Goal: Ask a question

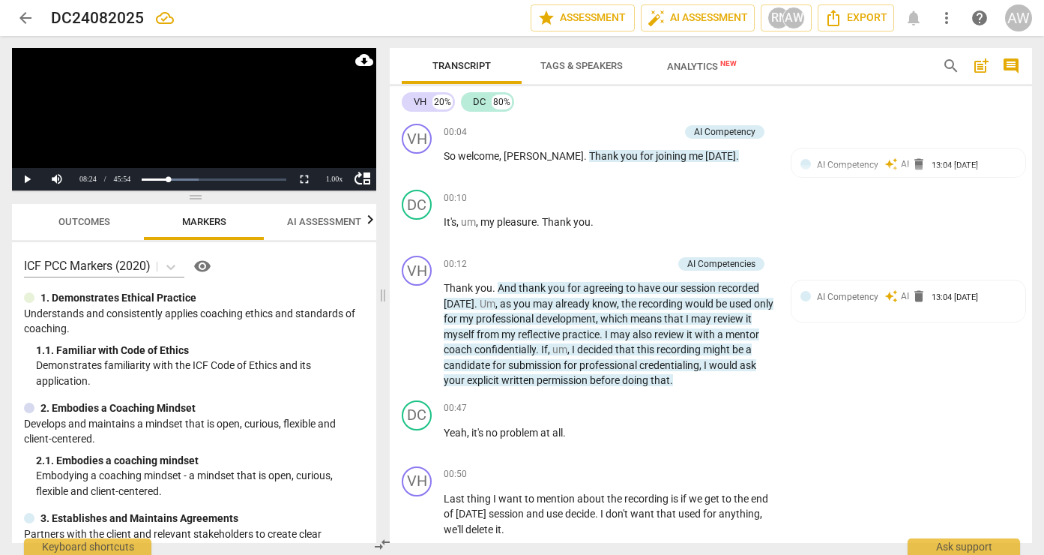
scroll to position [2798, 0]
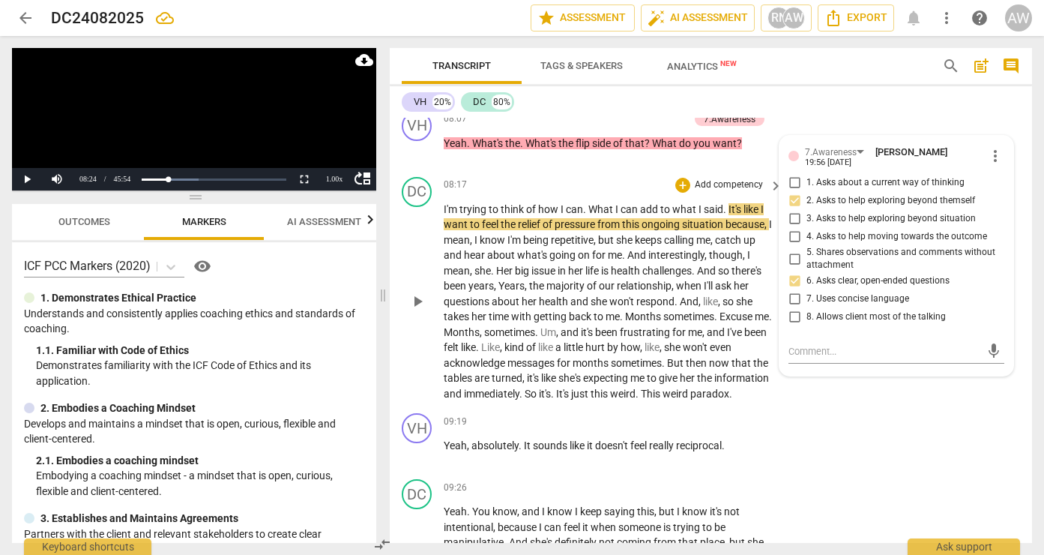
click at [419, 292] on span "play_arrow" at bounding box center [417, 301] width 18 height 18
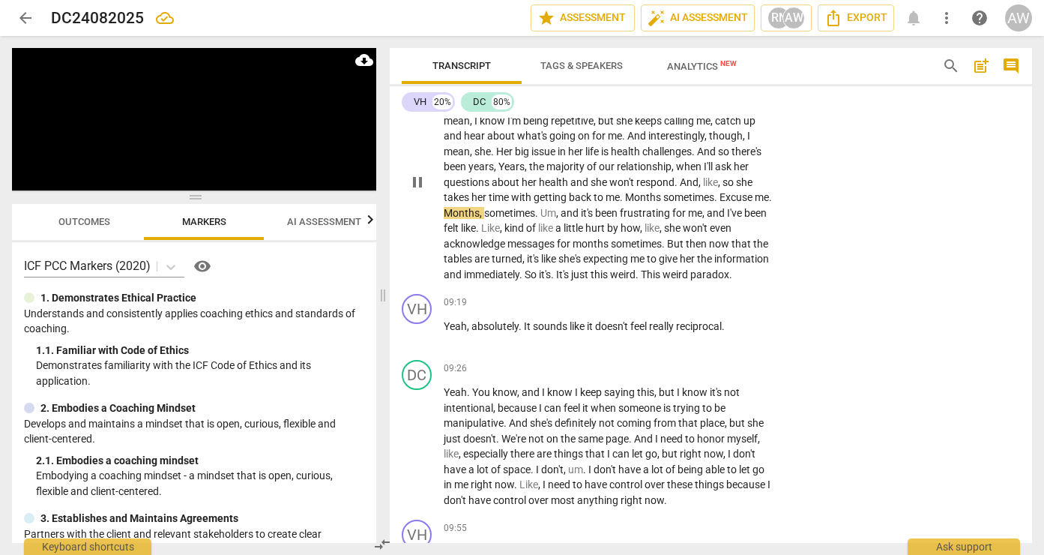
scroll to position [2921, 0]
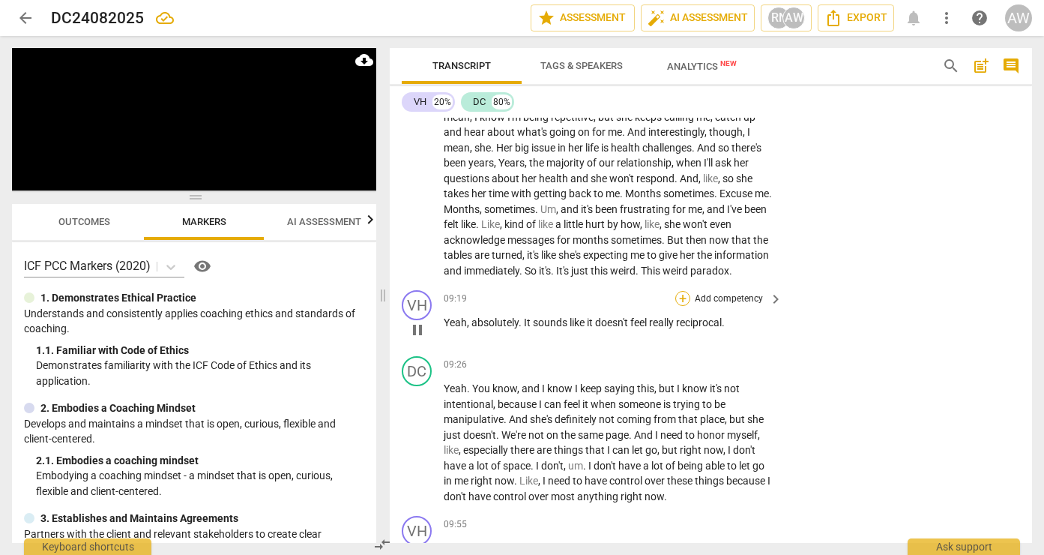
click at [684, 291] on div "+" at bounding box center [682, 298] width 15 height 15
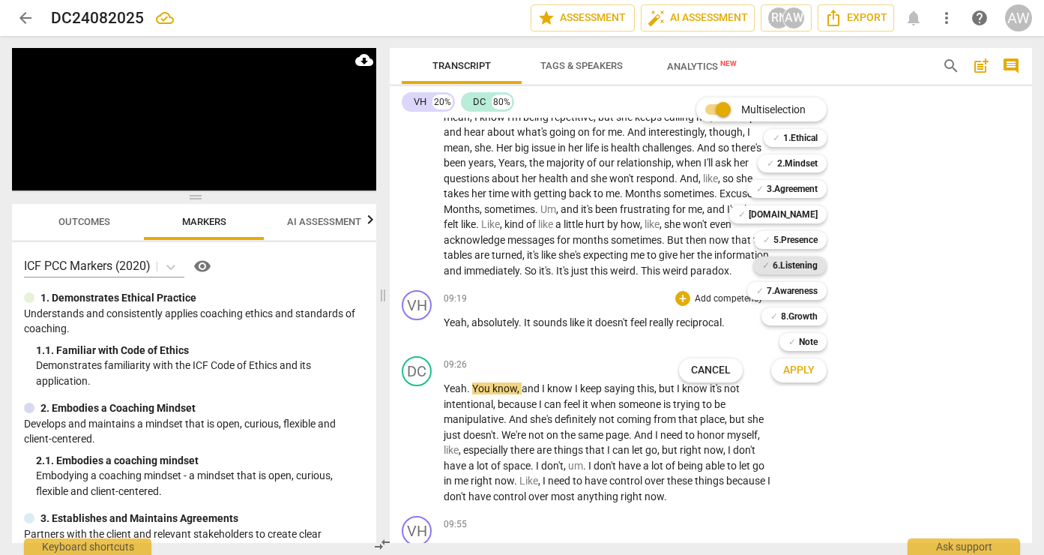
click at [793, 265] on b "6.Listening" at bounding box center [795, 265] width 45 height 18
click at [804, 343] on b "Note" at bounding box center [808, 342] width 19 height 18
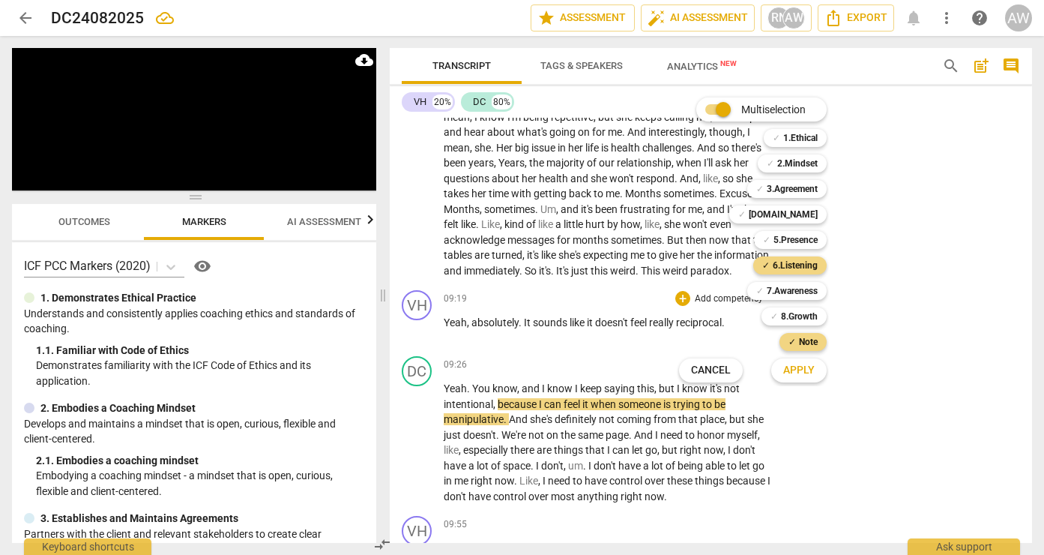
click at [797, 365] on span "Apply" at bounding box center [798, 370] width 31 height 15
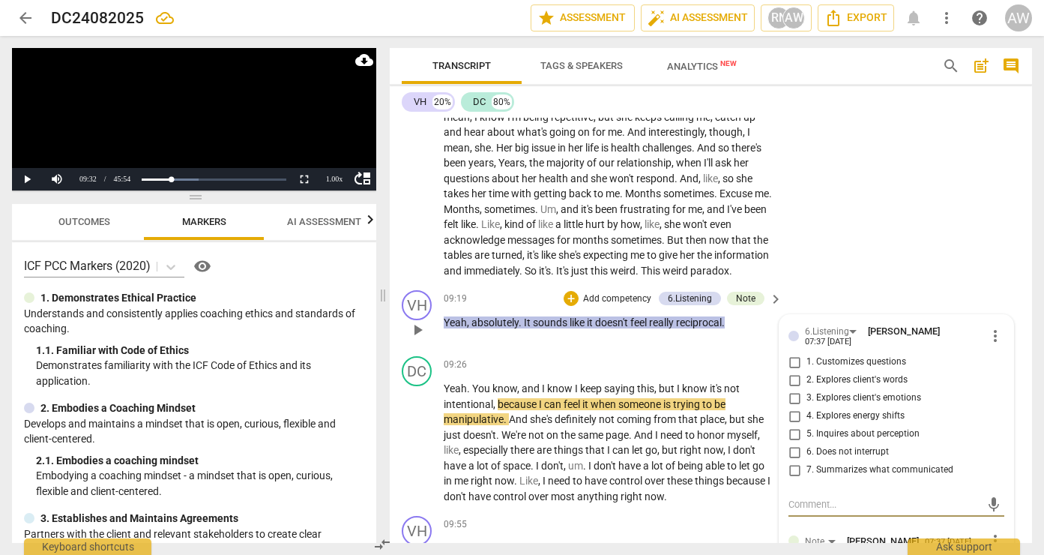
click at [987, 327] on span "more_vert" at bounding box center [995, 336] width 18 height 18
click at [995, 307] on li "Delete" at bounding box center [1006, 305] width 52 height 28
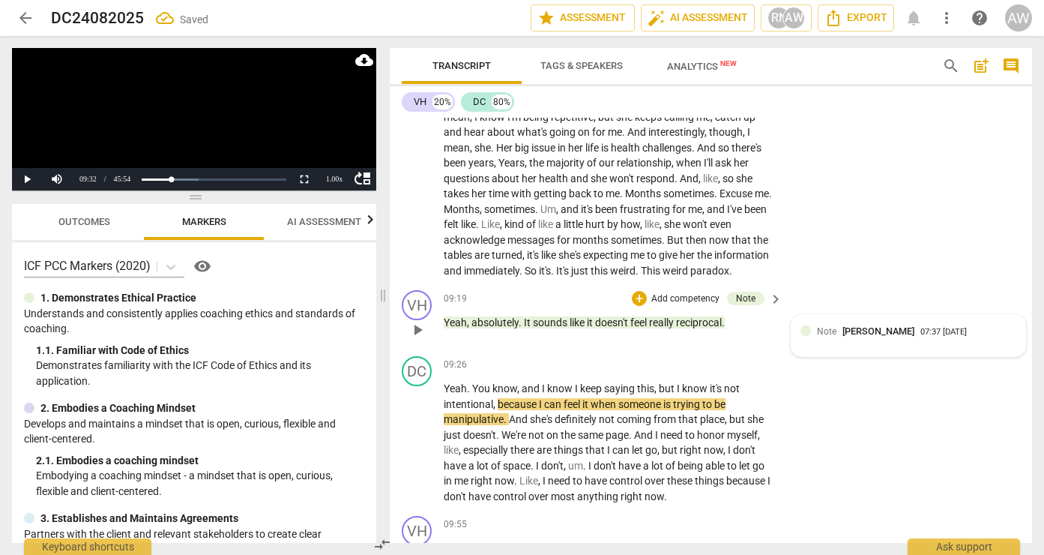
click at [858, 325] on span "[PERSON_NAME]" at bounding box center [878, 330] width 72 height 11
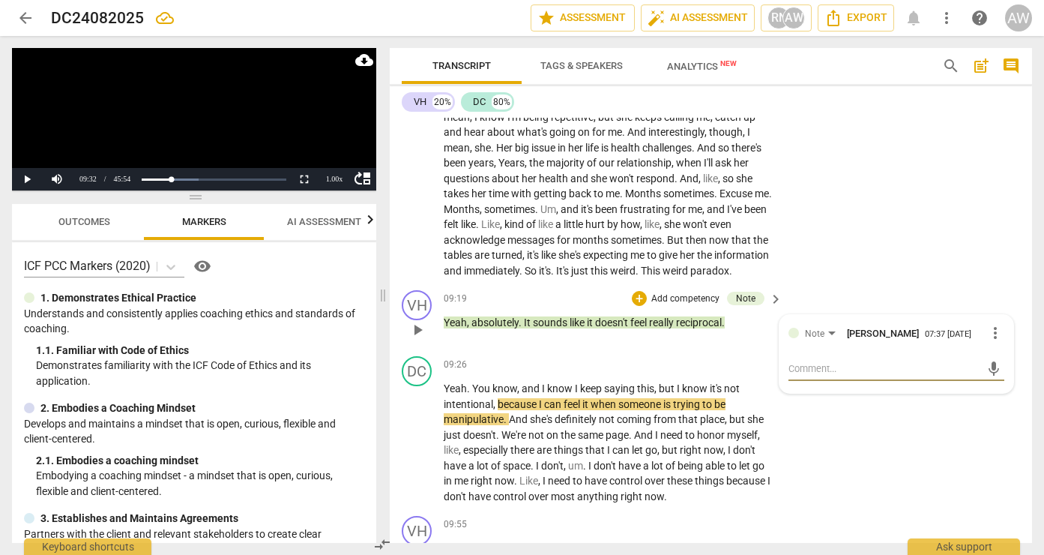
type textarea "T"
type textarea "Th"
type textarea "Thi"
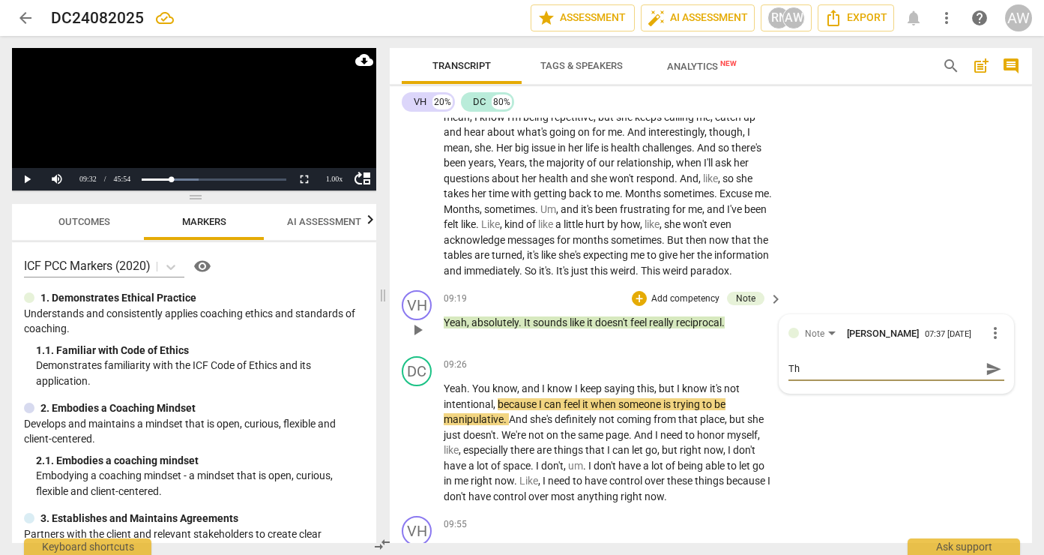
type textarea "Thi"
type textarea "This"
type textarea "Thi"
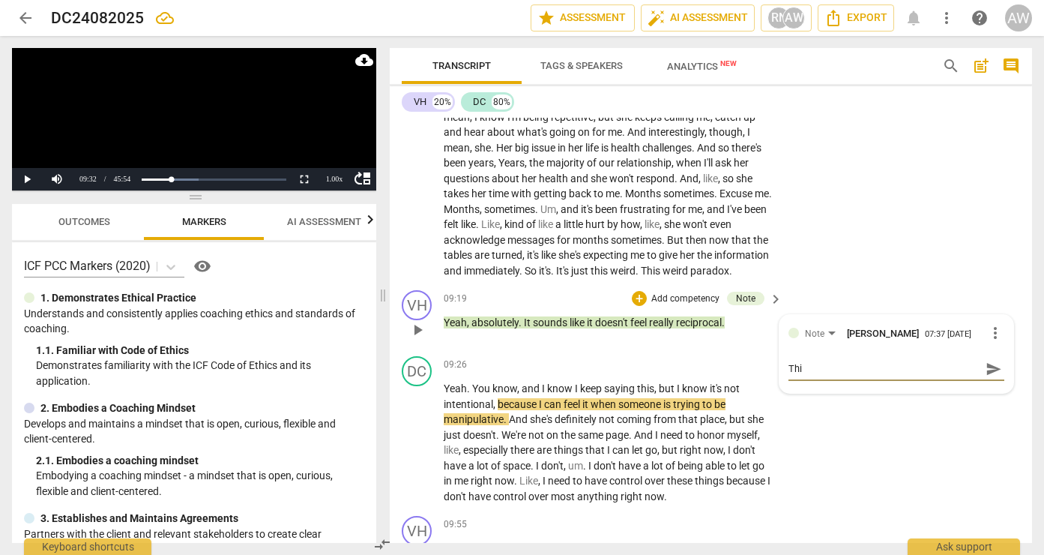
type textarea "Th"
type textarea "T"
type textarea "i"
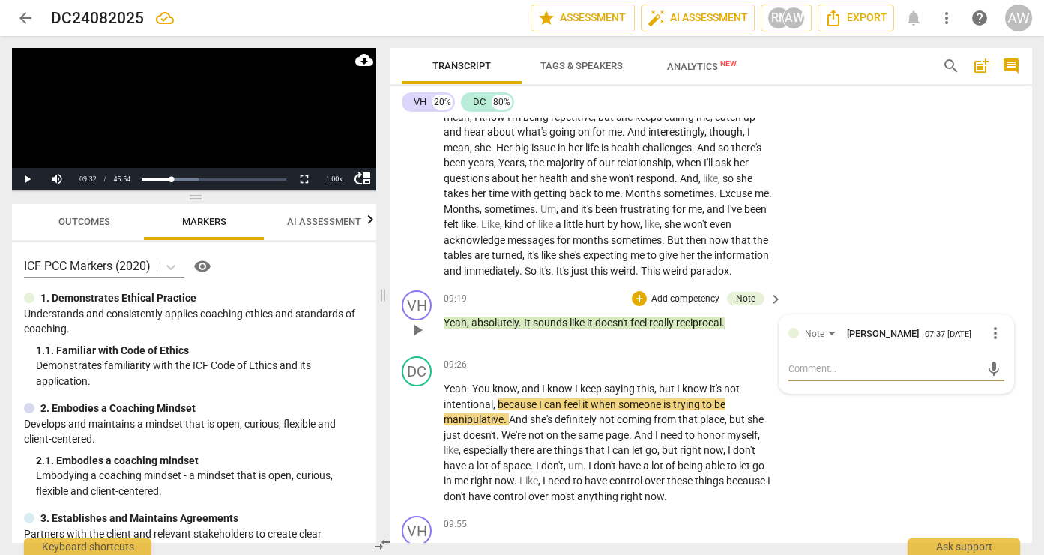
type textarea "i"
type textarea "I"
type textarea "I w"
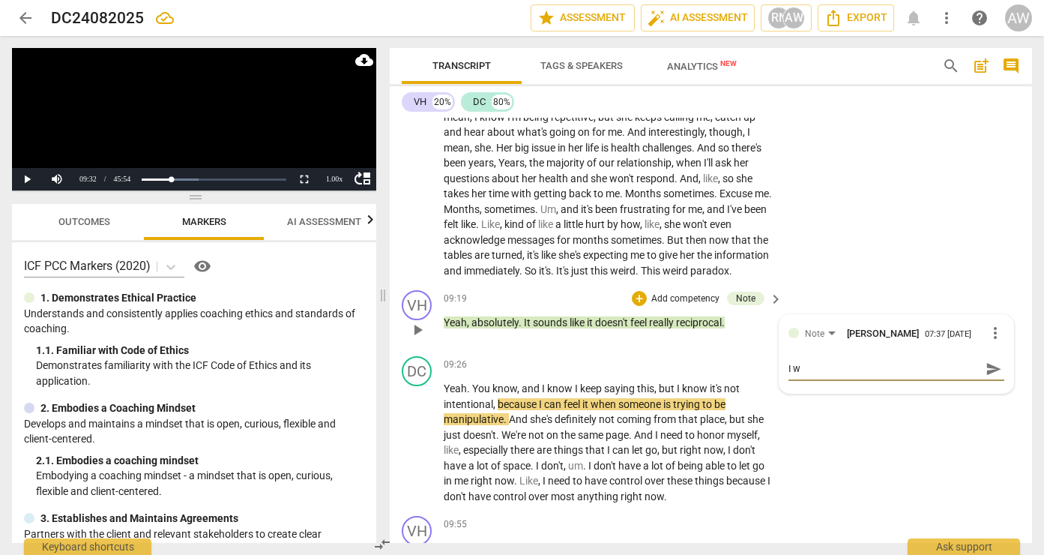
type textarea "I wo"
type textarea "I won"
type textarea "I wond"
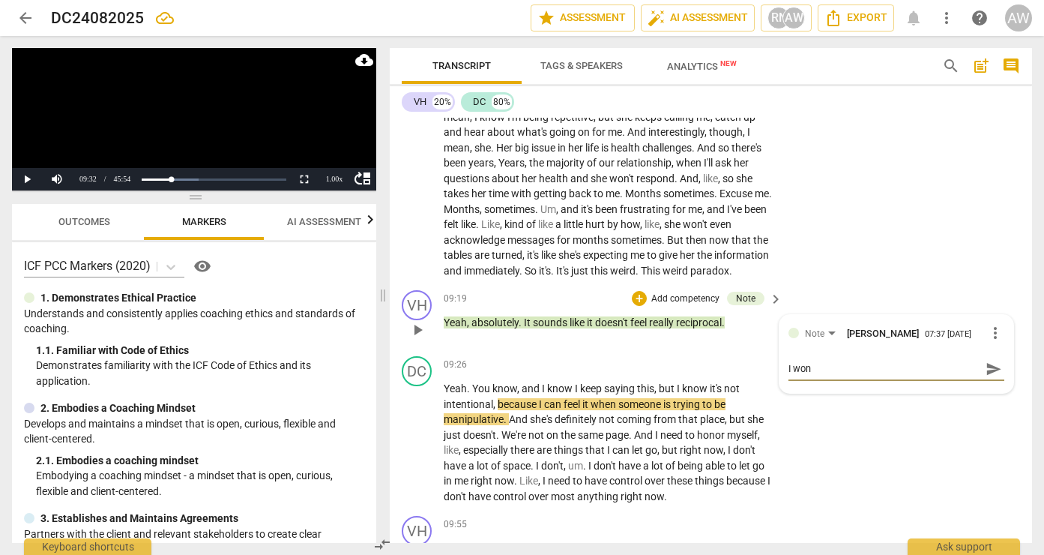
type textarea "I wond"
type textarea "I wonde"
type textarea "I wonder"
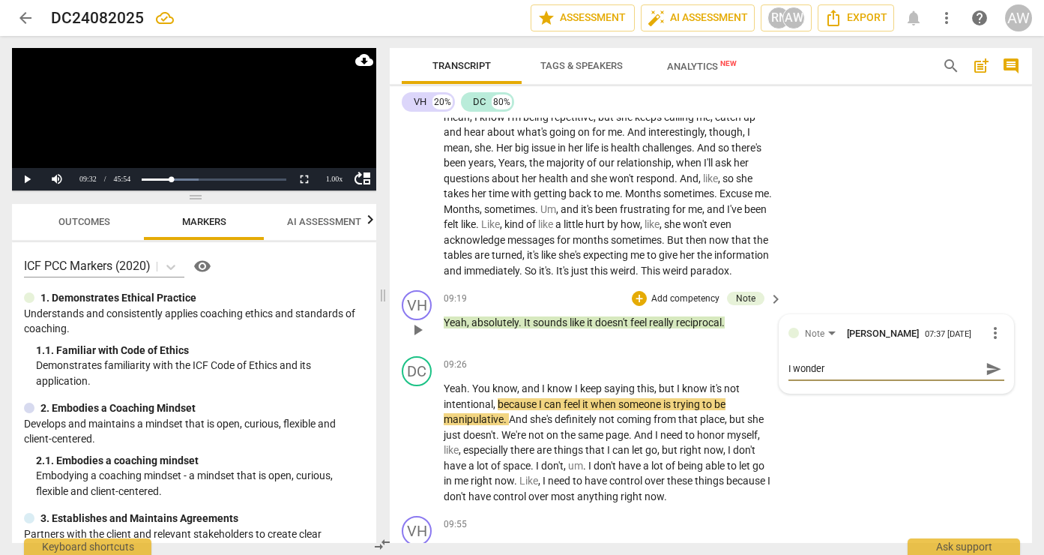
type textarea "I wonderi"
type textarea "I wonderif"
type textarea "I wonderift"
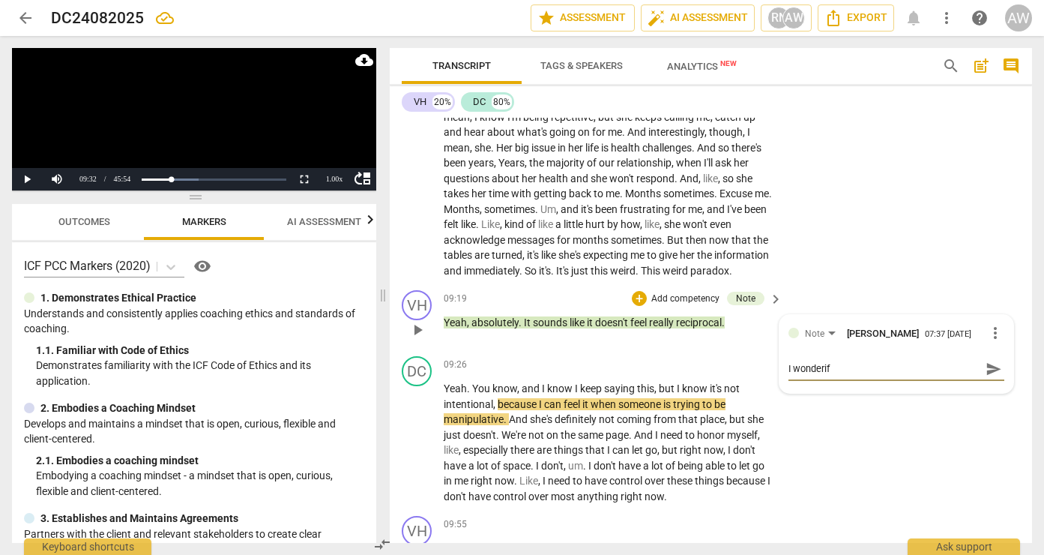
type textarea "I wonderift"
type textarea "I wonderifth"
type textarea "I wonderift"
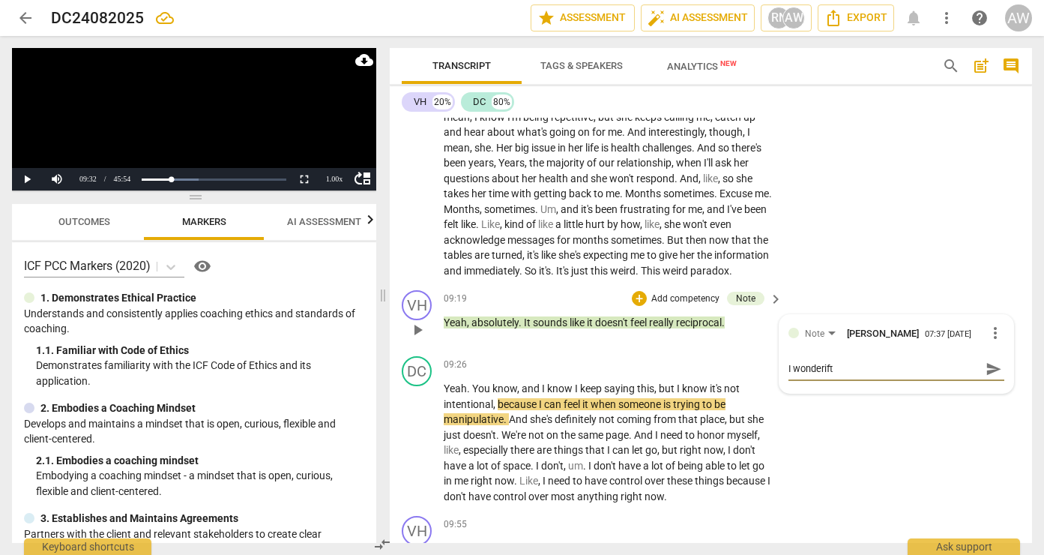
type textarea "I wonderif"
type textarea "I wonderi"
type textarea "I wonder"
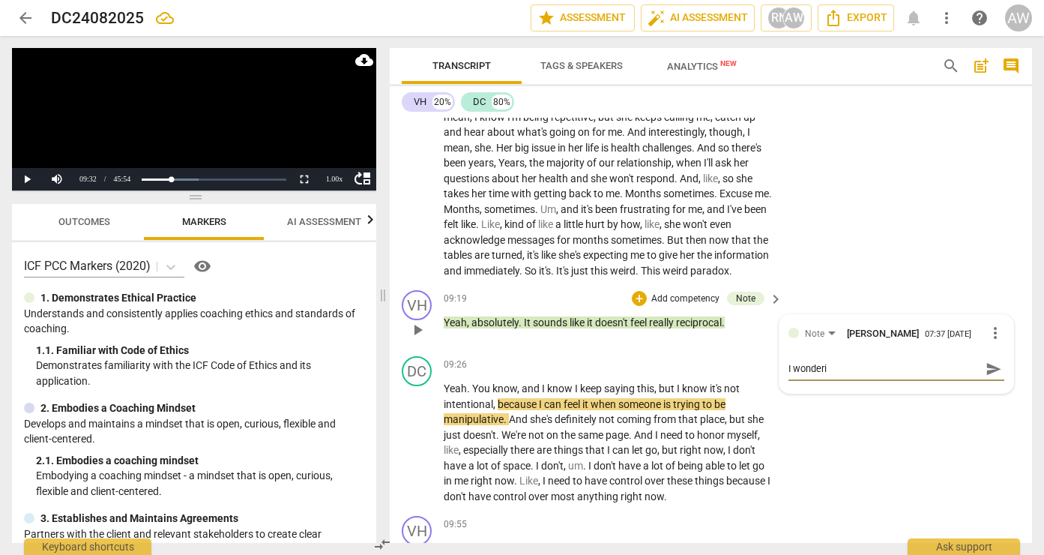
type textarea "I wonder"
type textarea "I wonder i"
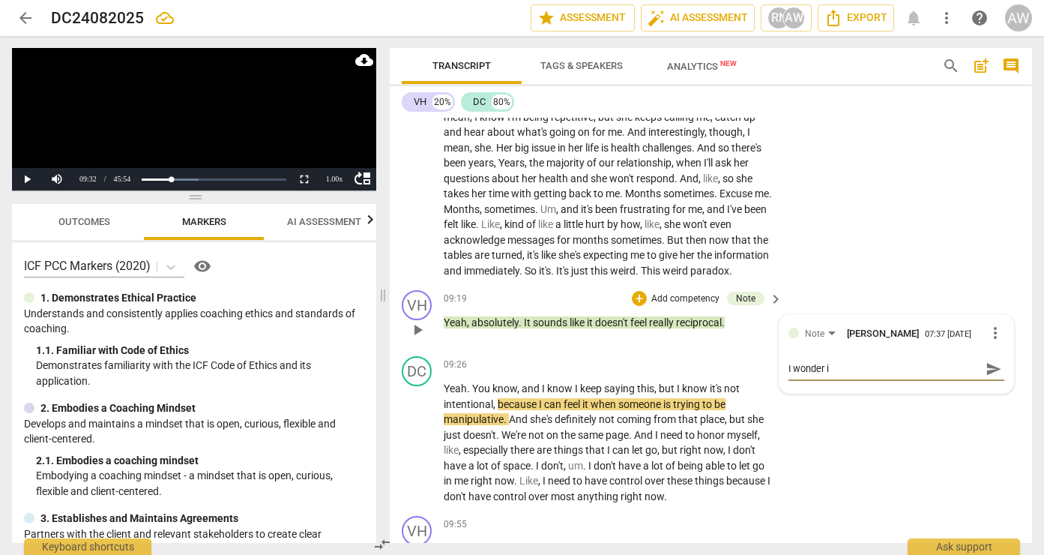
type textarea "I wonder if"
type textarea "I wonder if t"
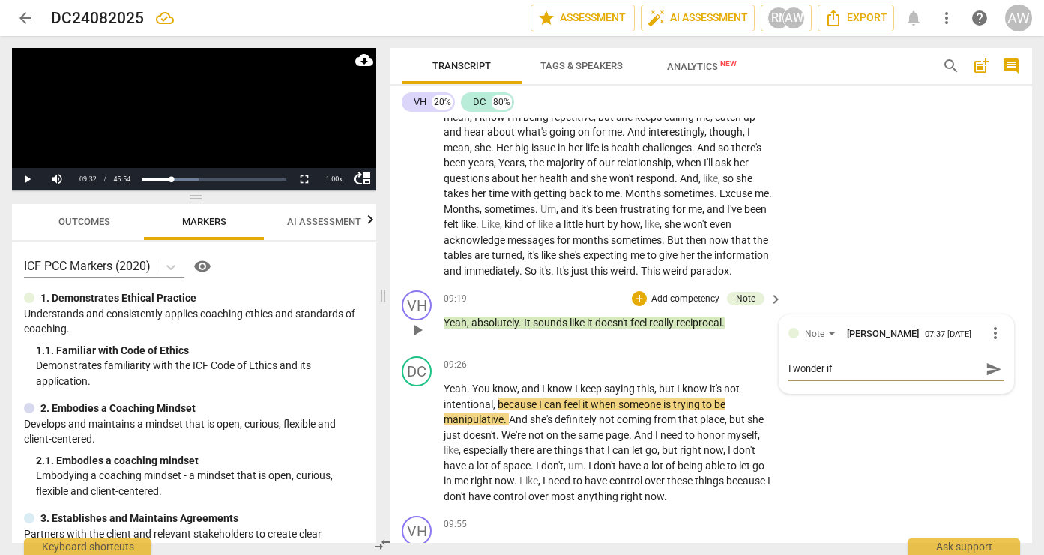
type textarea "I wonder if t"
type textarea "I wonder if th"
type textarea "I wonder if the"
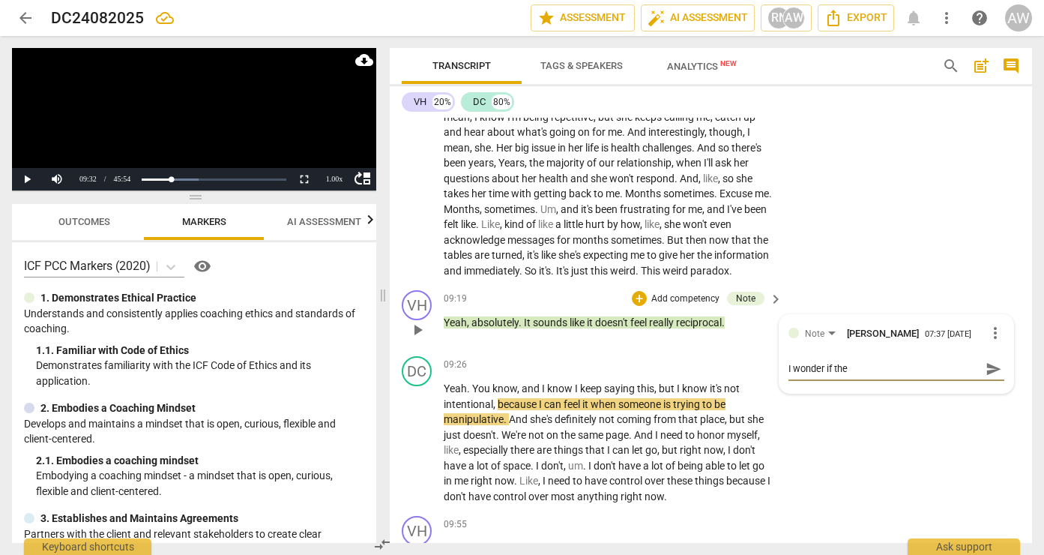
type textarea "I wonder if ther"
type textarea "I wonder if there"
type textarea "I wonder if there'"
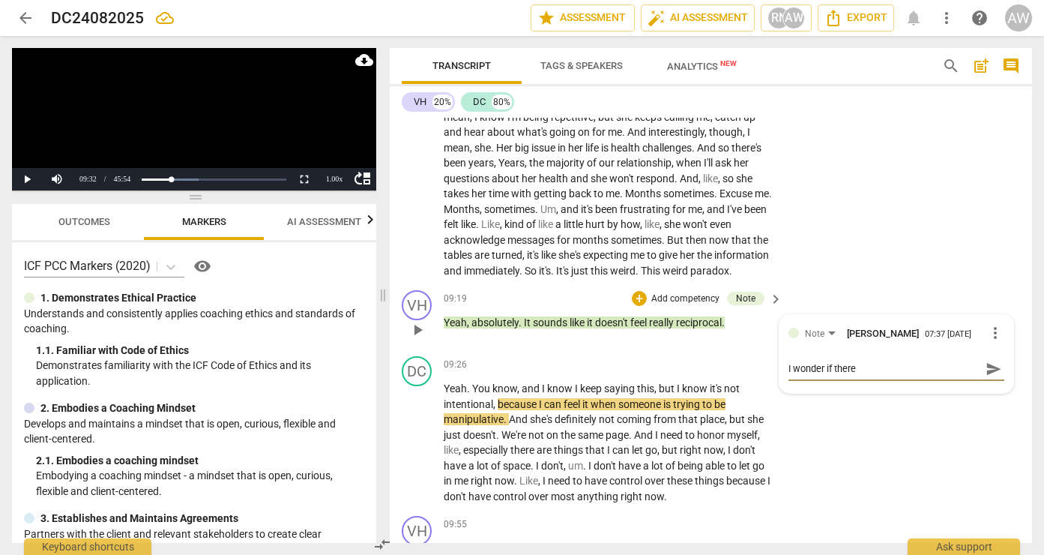
type textarea "I wonder if there'"
type textarea "I wonder if there's"
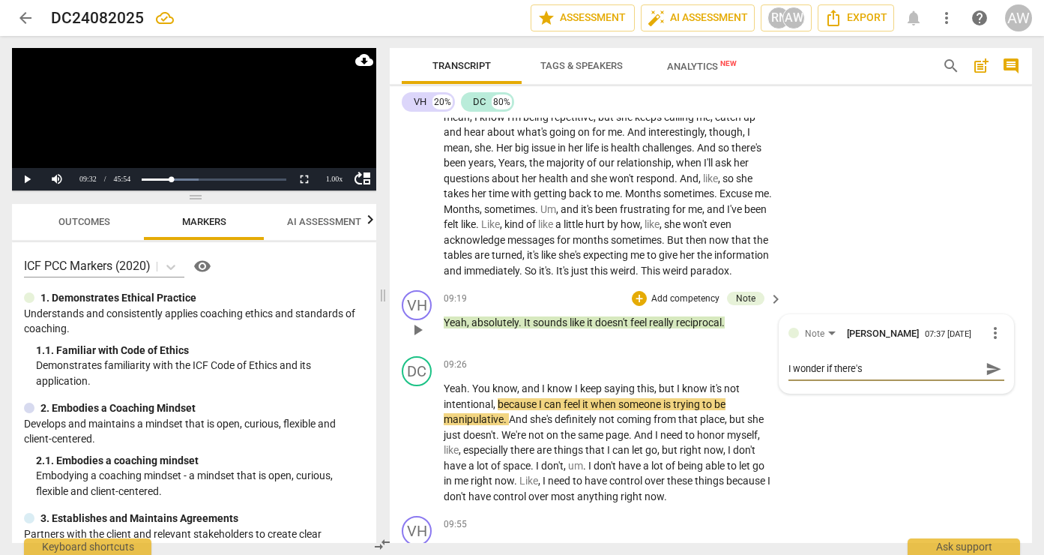
type textarea "I wonder if there's a"
type textarea "I wonder if there's a w"
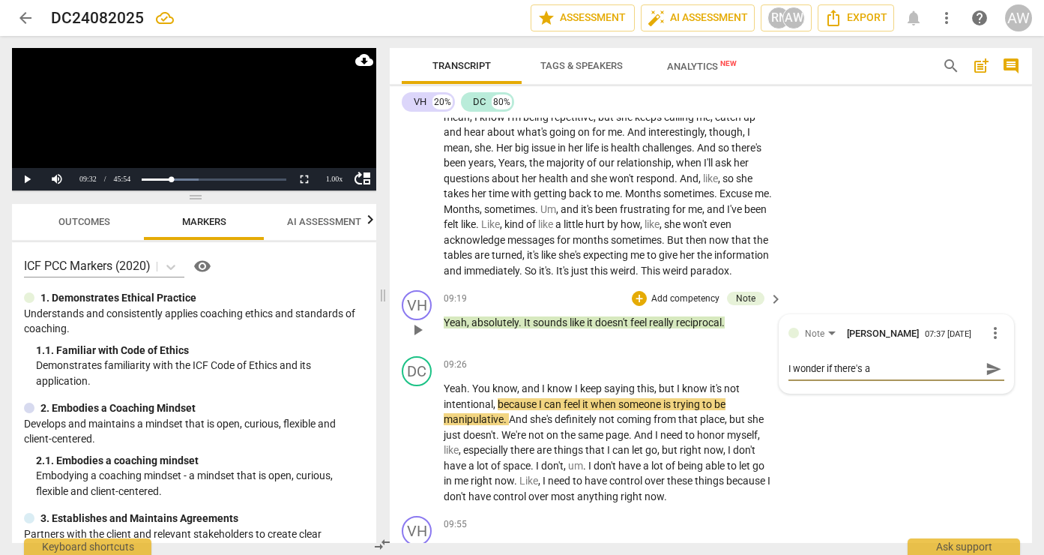
type textarea "I wonder if there's a w"
type textarea "I wonder if there's a wa"
type textarea "I wonder if there's a way"
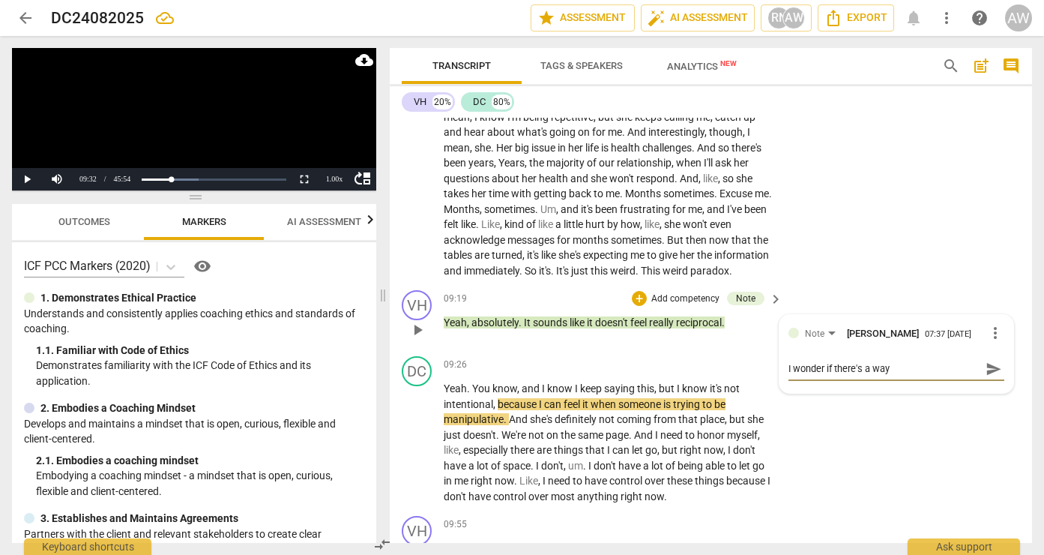
type textarea "I wonder if there's a way"
type textarea "I wonder if there's a way t"
type textarea "I wonder if there's a way to"
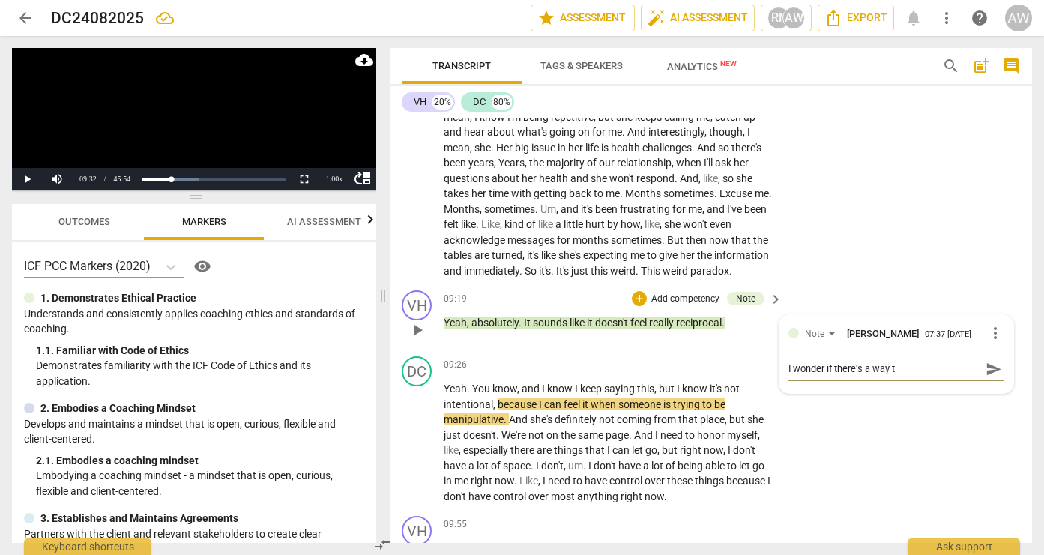
type textarea "I wonder if there's a way to"
type textarea "I wonder if there's a way to m"
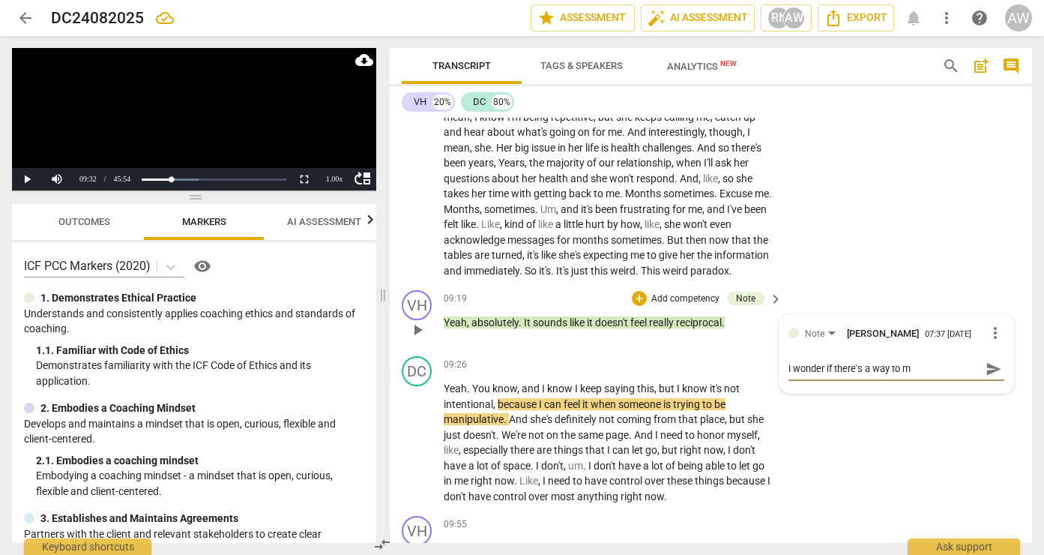
type textarea "I wonder if there's a way to mo"
type textarea "I wonder if there's a way to mov"
type textarea "I wonder if there's a way to move"
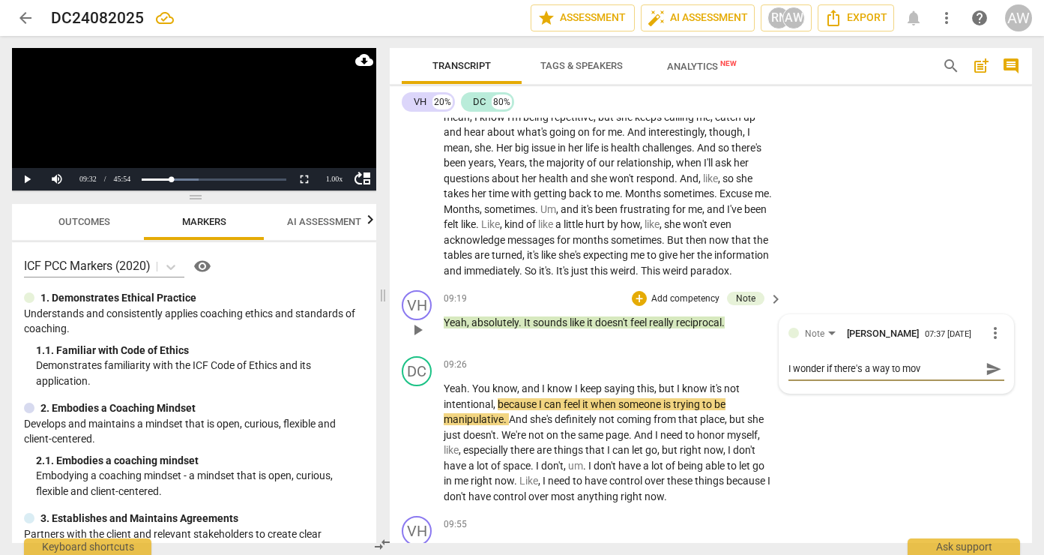
type textarea "I wonder if there's a way to move"
type textarea "I wonder if there's a way to move t"
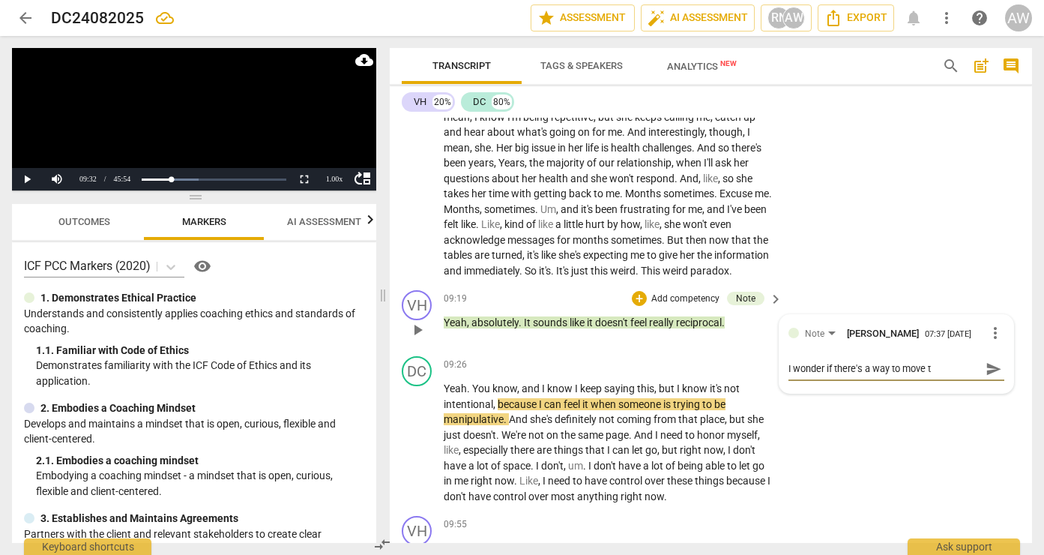
type textarea "I wonder if there's a way to move th"
type textarea "I wonder if there's a way to move the"
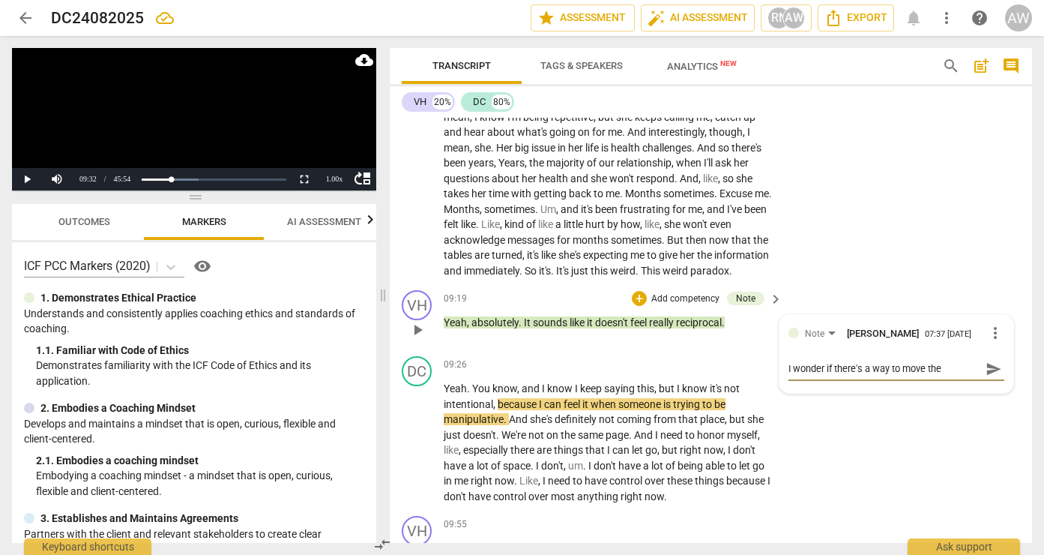
type textarea "I wonder if there's a way to move the"
type textarea "I wonder if there's a way to move the o"
type textarea "I wonder if there's a way to move the on"
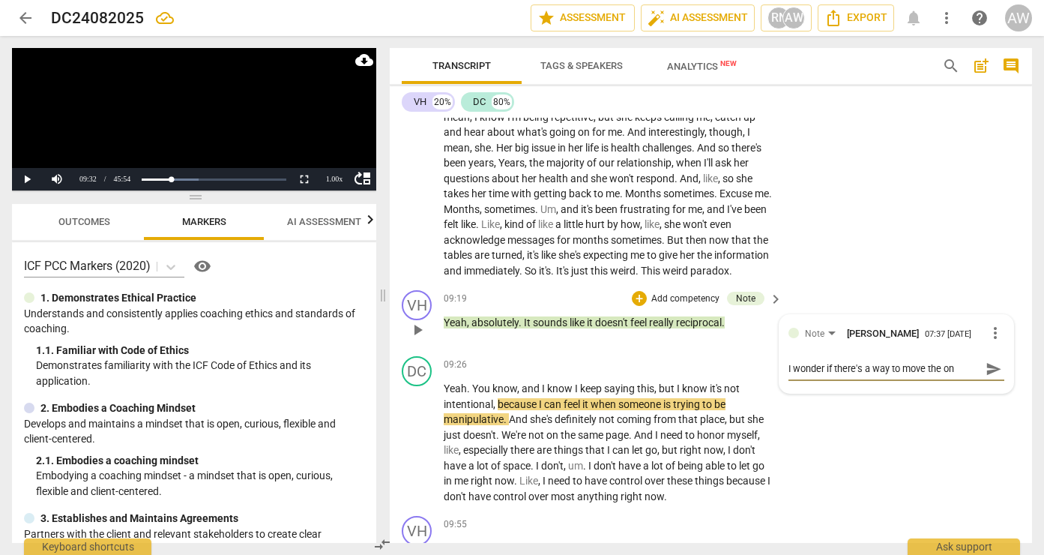
type textarea "I wonder if there's a way to move the onv"
type textarea "I wonder if there's a way to move the on"
type textarea "I wonder if there's a way to move the o"
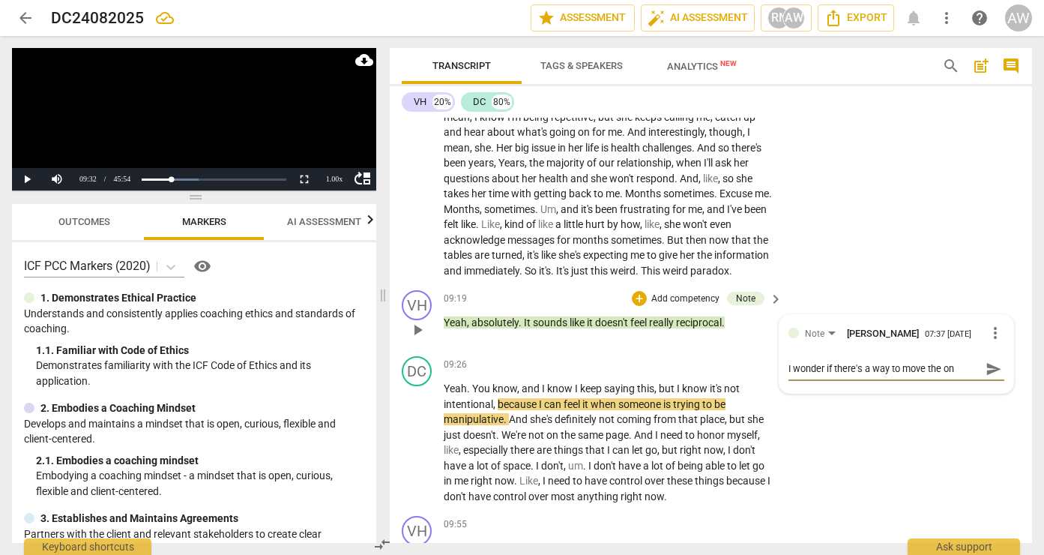
type textarea "I wonder if there's a way to move the o"
type textarea "I wonder if there's a way to move the"
type textarea "I wonder if there's a way to move the c"
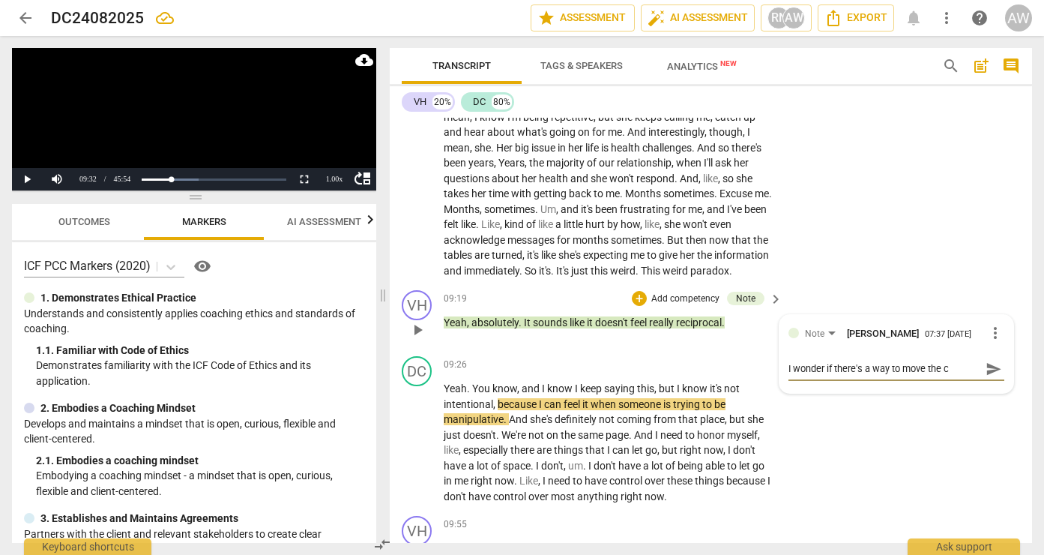
type textarea "I wonder if there's a way to move the co"
type textarea "I wonder if there's a way to move the con"
type textarea "I wonder if there's a way to move the conv"
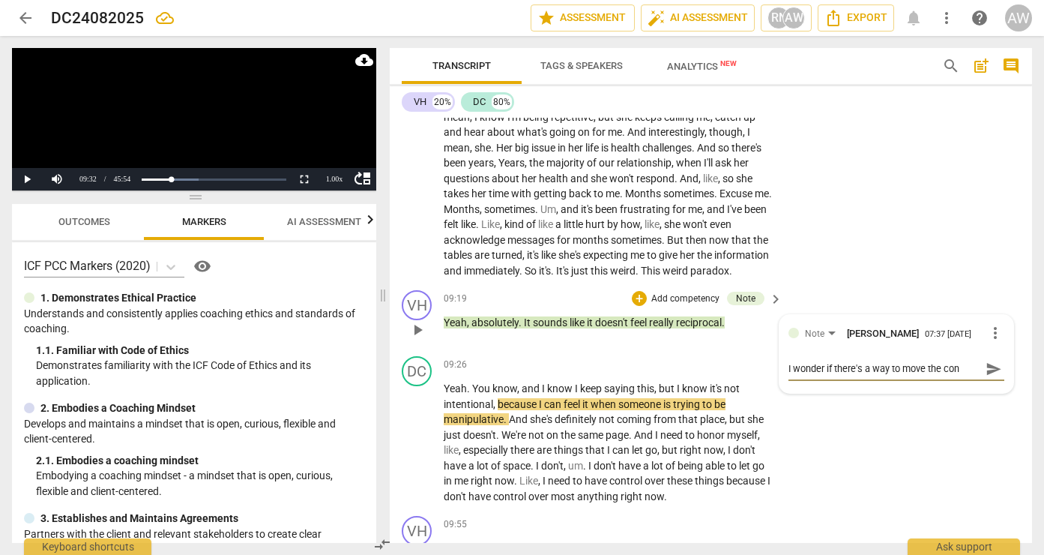
type textarea "I wonder if there's a way to move the conv"
type textarea "I wonder if there's a way to move the conve"
type textarea "I wonder if there's a way to move the conves"
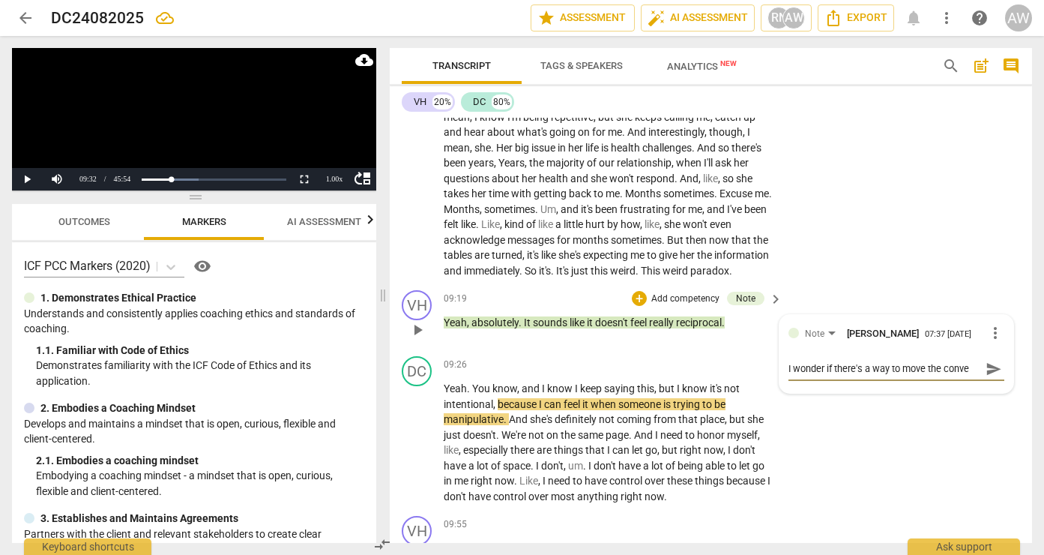
type textarea "I wonder if there's a way to move the conves"
type textarea "I wonder if there's a way to move the convesa"
type textarea "I wonder if there's a way to move the convesat"
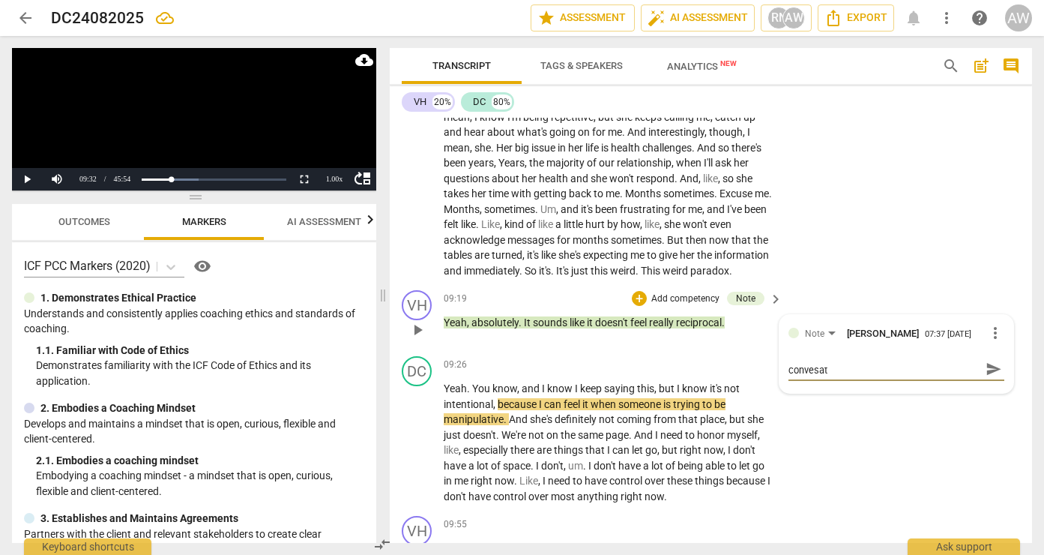
type textarea "I wonder if there's a way to move the convesati"
type textarea "I wonder if there's a way to move the convesatio"
type textarea "I wonder if there's a way to move the convesation"
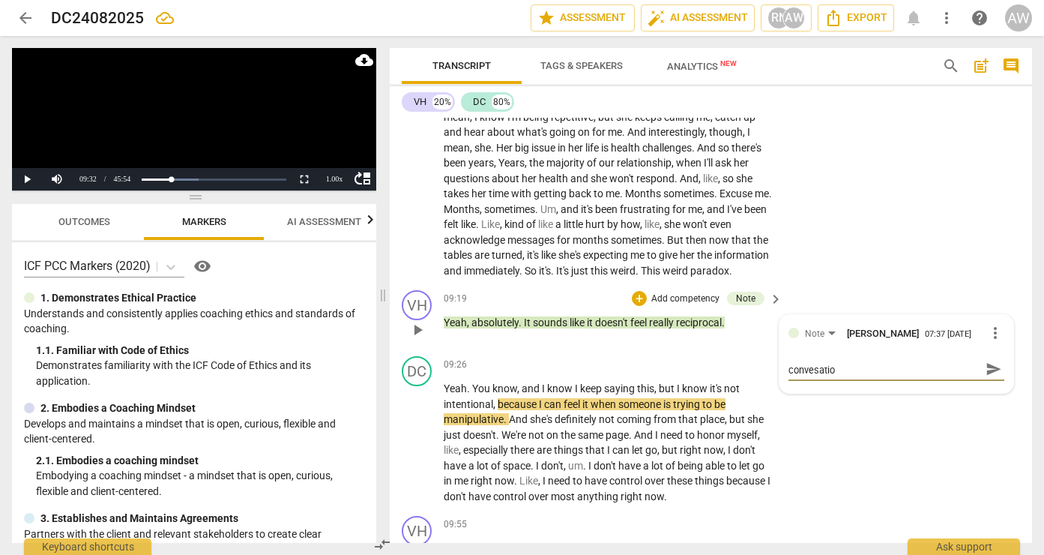
type textarea "I wonder if there's a way to move the convesation"
type textarea "I wonder if there's a way to move the conversation"
type textarea "I wonder if there's a way to move the conversation f"
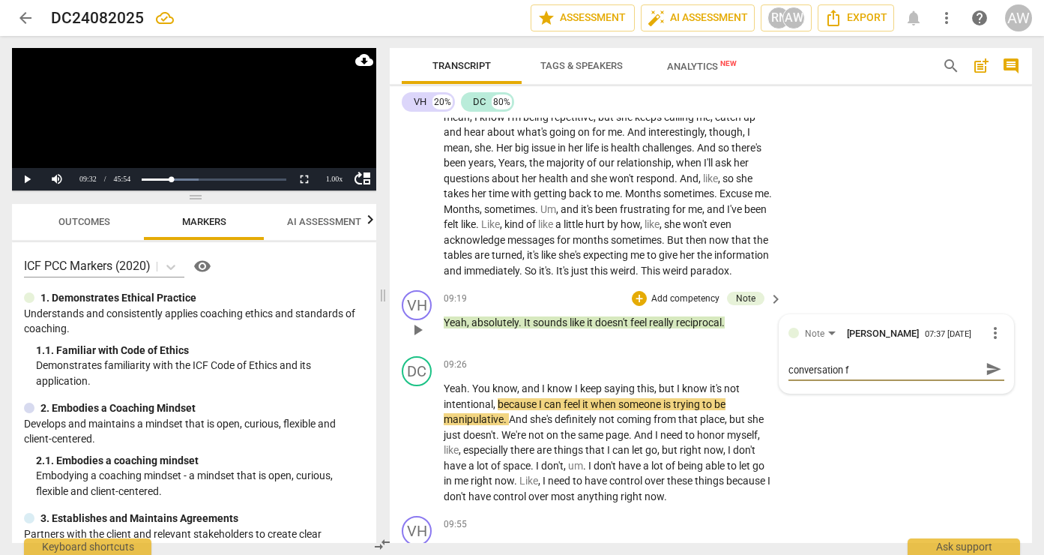
scroll to position [0, 0]
type textarea "I wonder if there's a way to move the conversation fo"
type textarea "I wonder if there's a way to move the conversation for"
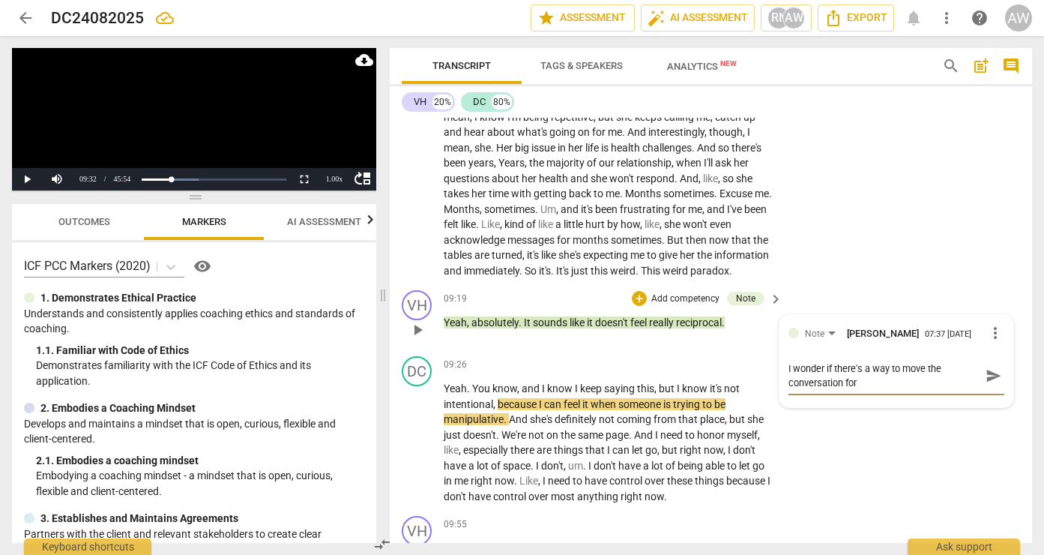
type textarea "I wonder if there's a way to move the conversation forw"
type textarea "I wonder if there's a way to move the conversation forwa"
type textarea "I wonder if there's a way to move the conversation forwar"
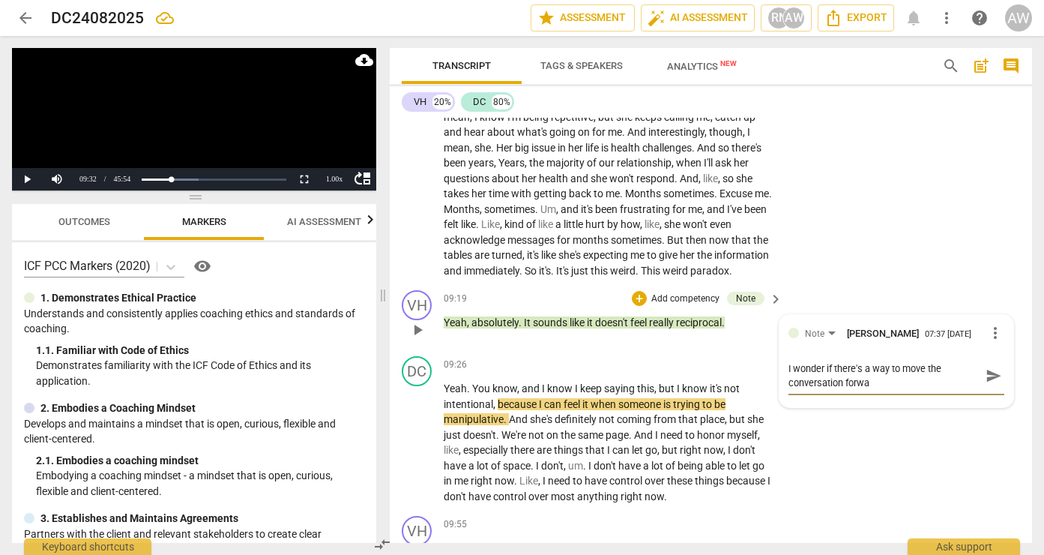
type textarea "I wonder if there's a way to move the conversation forwar"
type textarea "I wonder if there's a way to move the conversation forward"
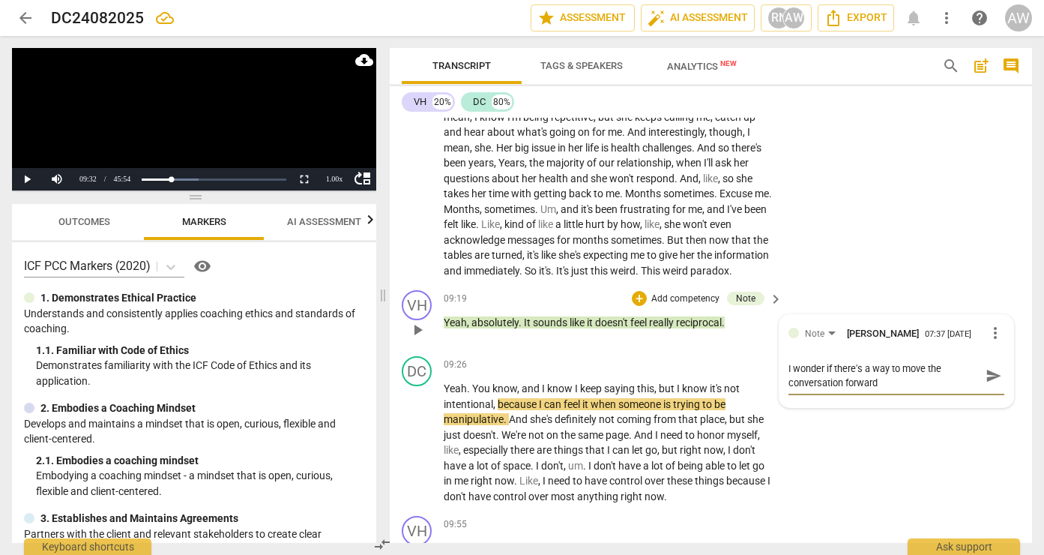
type textarea "I wonder if there's a way to move the conversation forward h"
type textarea "I wonder if there's a way to move the conversation forward he"
type textarea "I wonder if there's a way to move the conversation forward her"
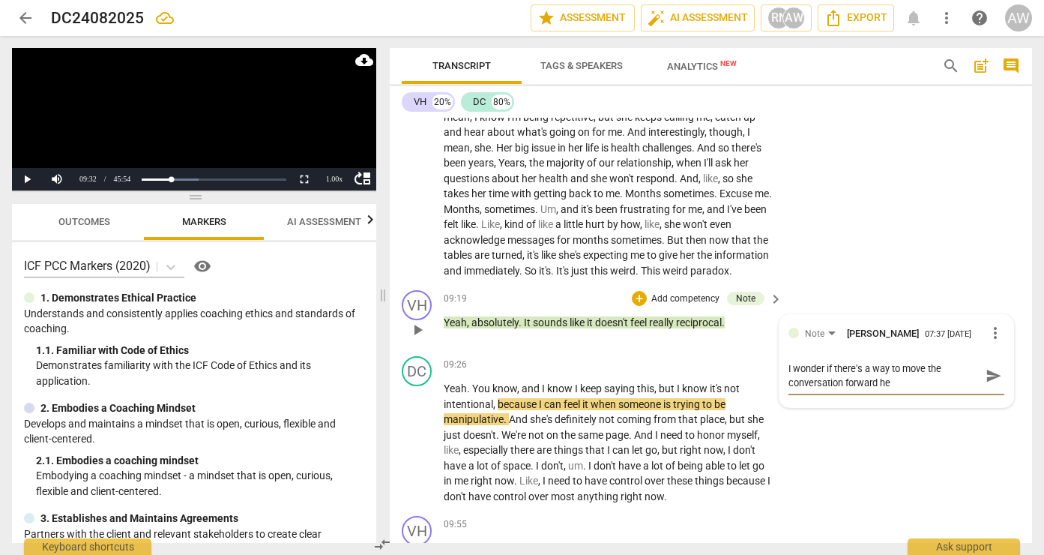
type textarea "I wonder if there's a way to move the conversation forward her"
type textarea "I wonder if there's a way to move the conversation forward here"
type textarea "I wonder if there's a way to move the conversation forward here."
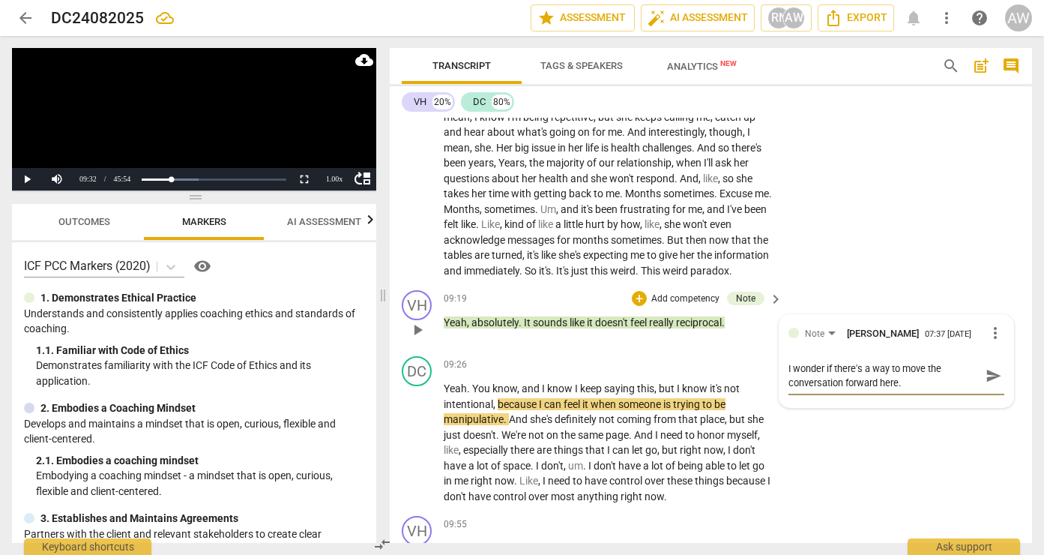
type textarea "I wonder if there's a way to move the conversation forward here"
type textarea "I wonder if there's a way to move the conversation forward here a"
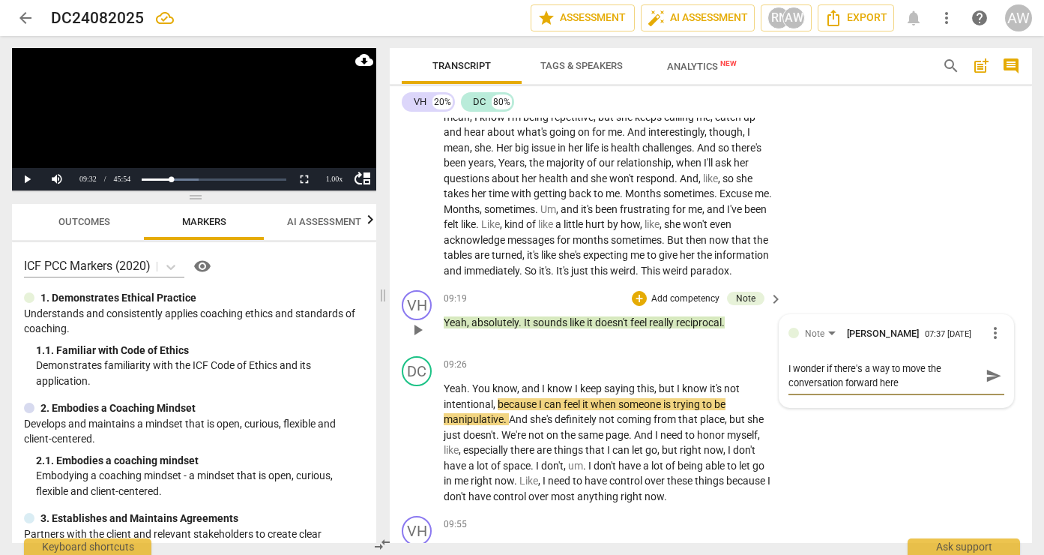
type textarea "I wonder if there's a way to move the conversation forward here a"
type textarea "I wonder if there's a way to move the conversation forward here as"
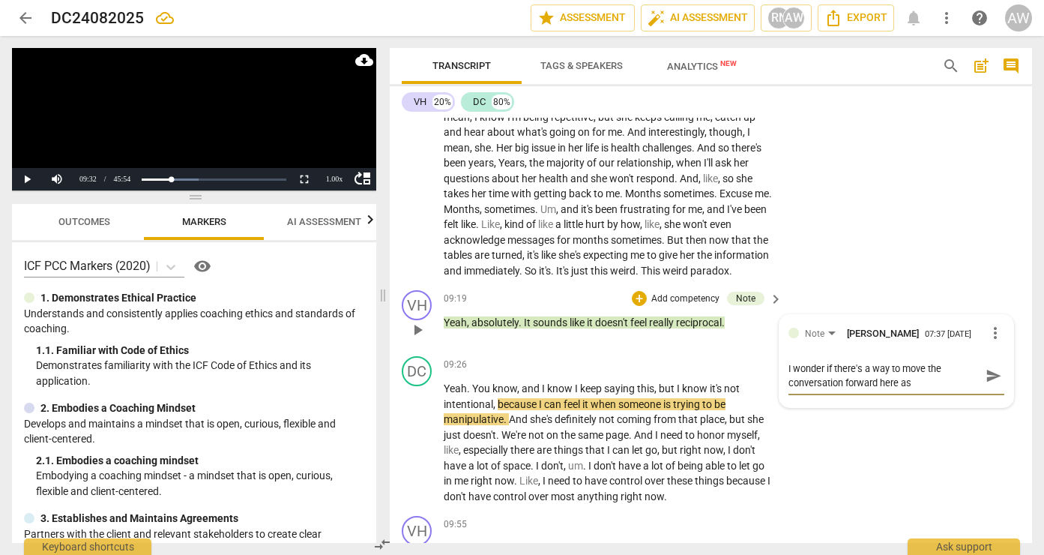
type textarea "I wonder if there's a way to move the conversation forward here as o"
type textarea "I wonder if there's a way to move the conversation forward here as op"
type textarea "I wonder if there's a way to move the conversation forward here as opp"
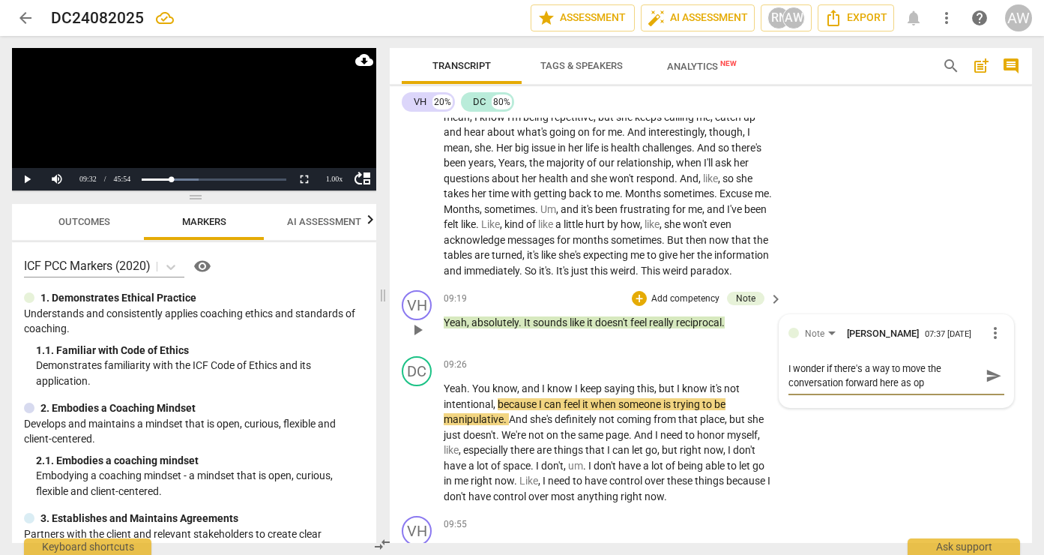
type textarea "I wonder if there's a way to move the conversation forward here as opp"
type textarea "I wonder if there's a way to move the conversation forward here as oppo"
type textarea "I wonder if there's a way to move the conversation forward here as oppos"
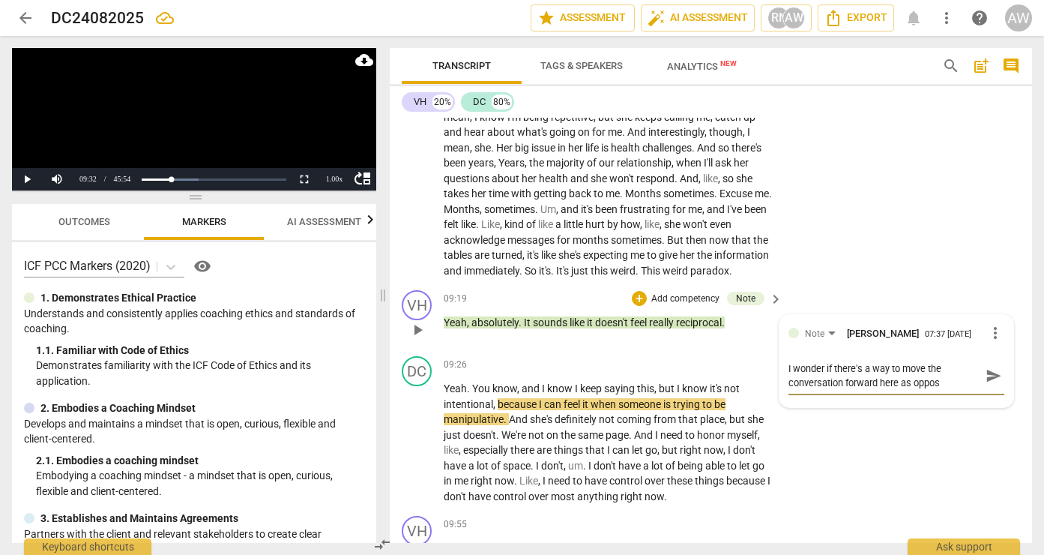
type textarea "I wonder if there's a way to move the conversation forward here as oppose"
type textarea "I wonder if there's a way to move the conversation forward here as opposed"
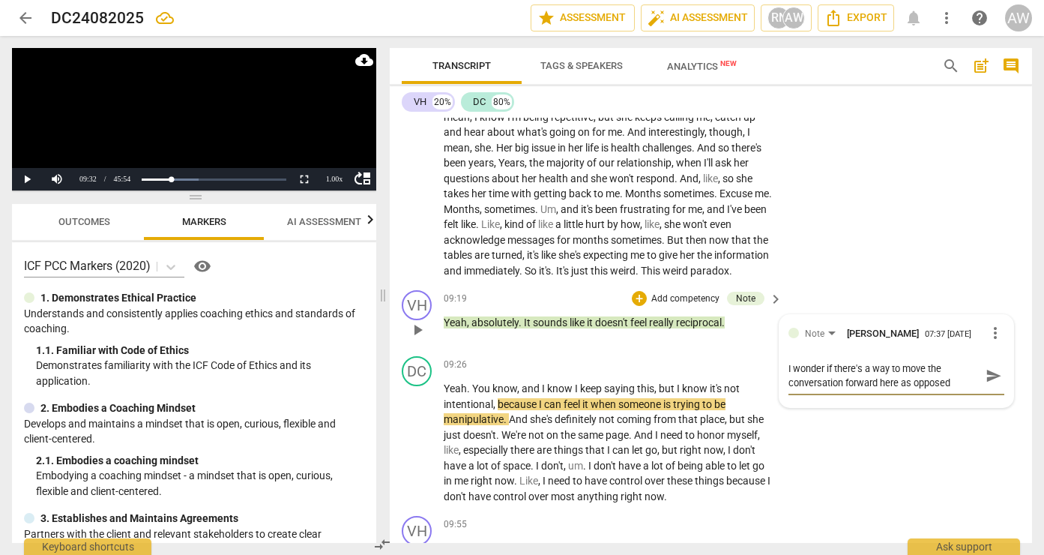
type textarea "I wonder if there's a way to move the conversation forward here as opposed"
type textarea "I wonder if there's a way to move the conversation forward here as opposed t"
type textarea "I wonder if there's a way to move the conversation forward here as opposed to"
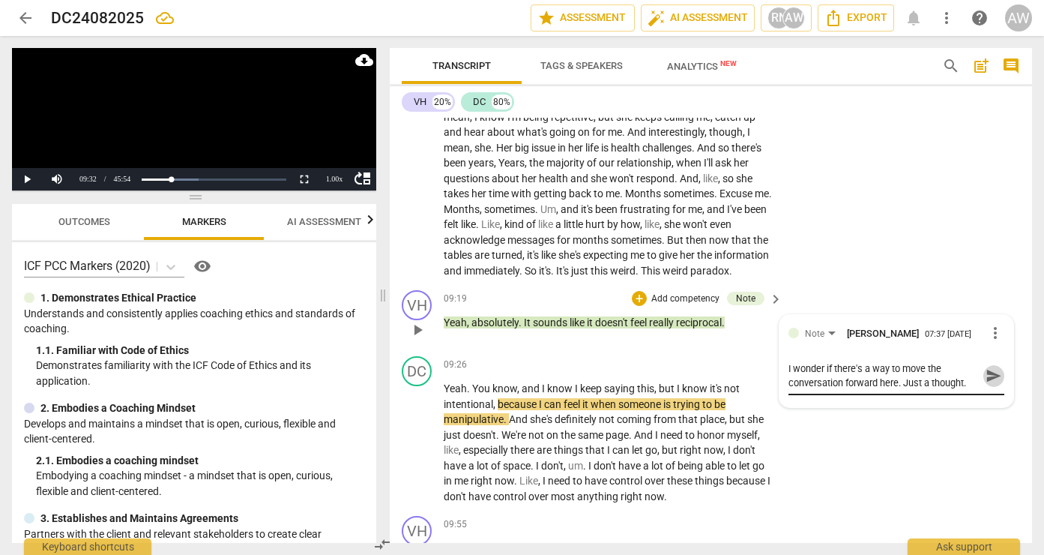
click at [991, 367] on span "send" at bounding box center [994, 375] width 16 height 16
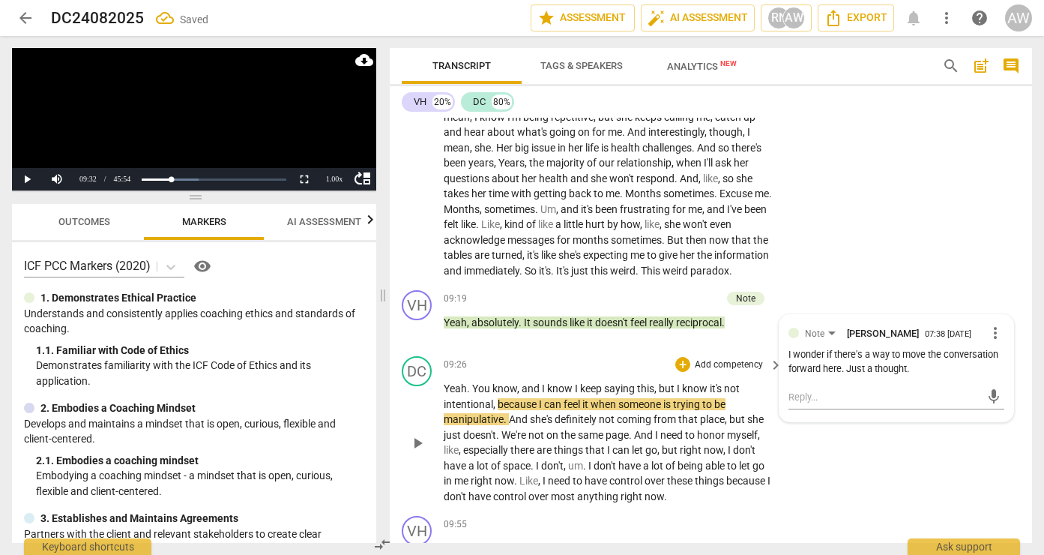
click at [417, 434] on span "play_arrow" at bounding box center [417, 443] width 18 height 18
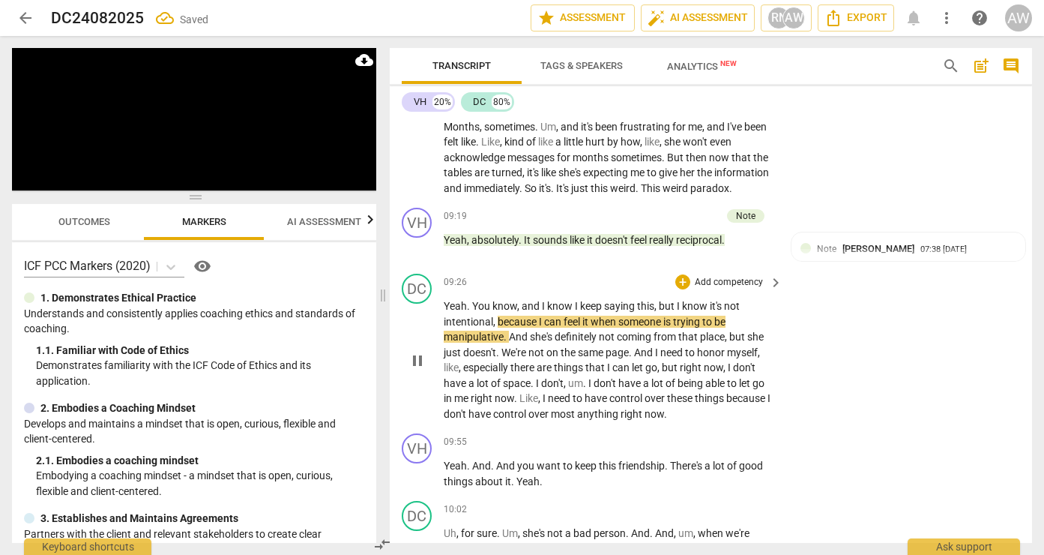
scroll to position [3019, 0]
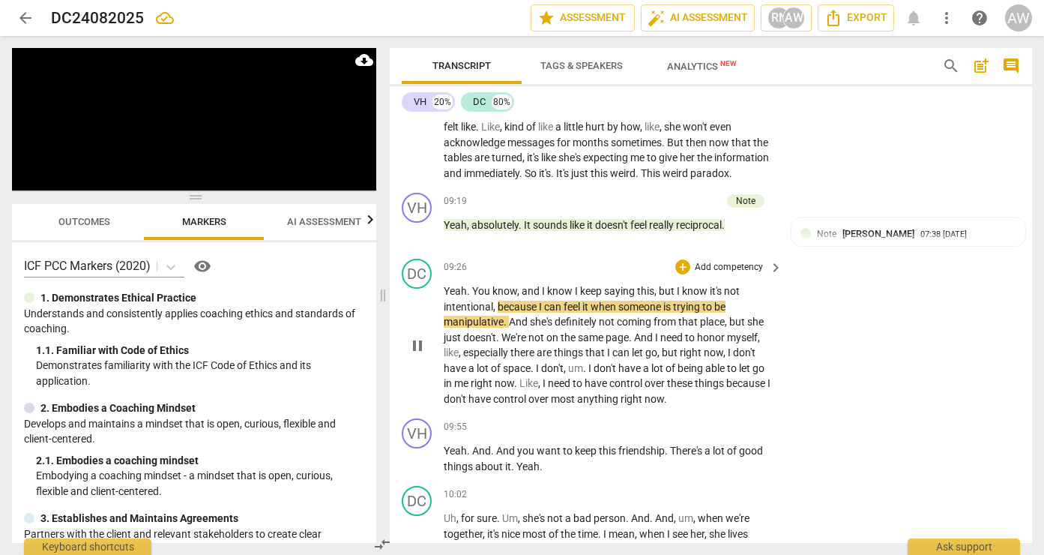
click at [423, 337] on span "pause" at bounding box center [417, 346] width 18 height 18
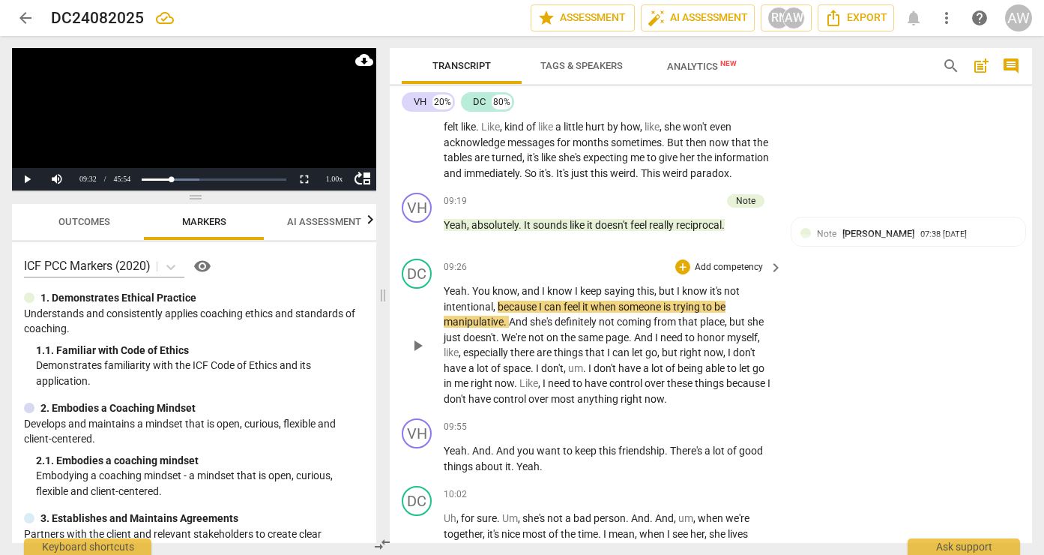
click at [420, 337] on span "play_arrow" at bounding box center [417, 346] width 18 height 18
